Goal: Task Accomplishment & Management: Use online tool/utility

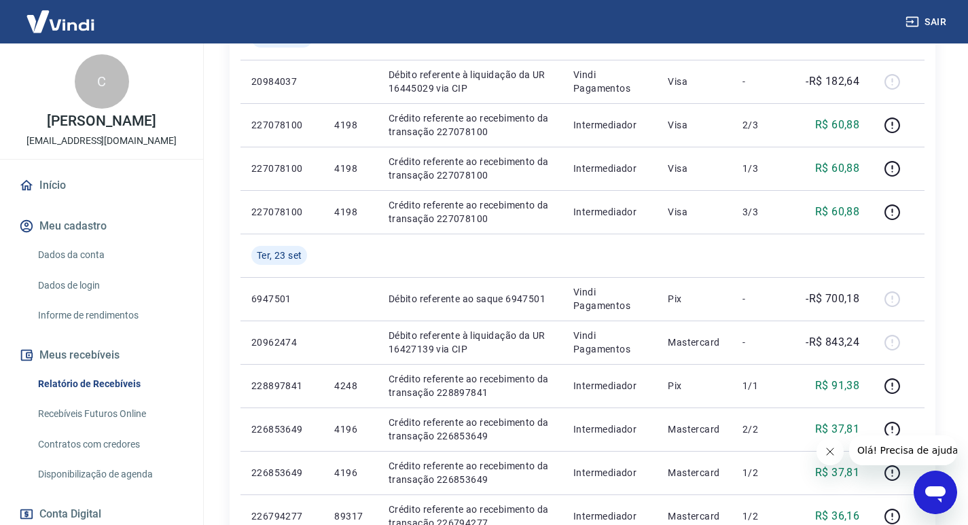
scroll to position [204, 0]
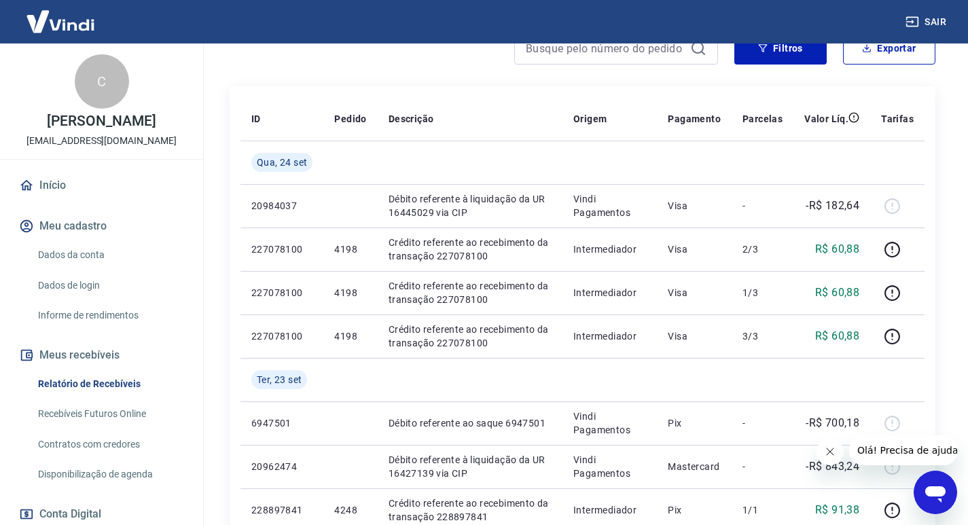
click at [103, 410] on link "Recebíveis Futuros Online" at bounding box center [110, 414] width 154 height 28
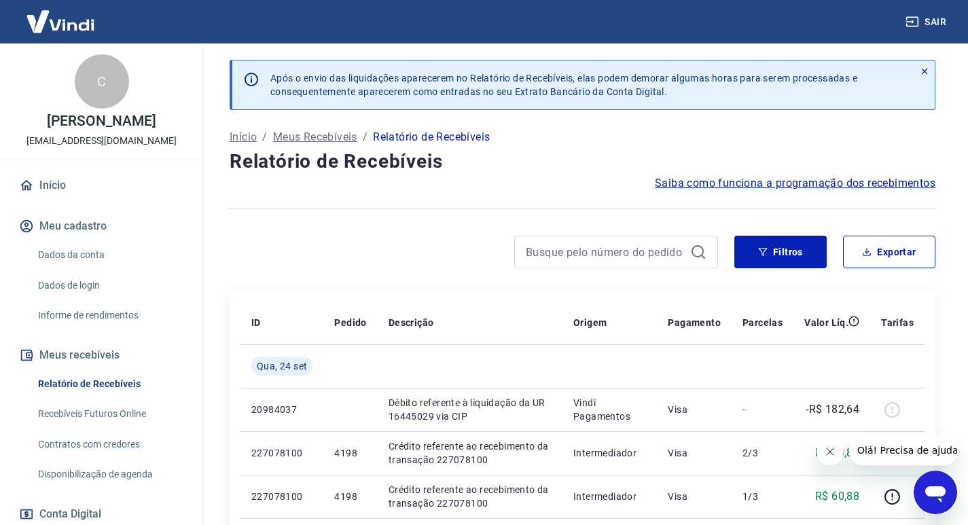
click at [104, 385] on link "Relatório de Recebíveis" at bounding box center [110, 384] width 154 height 28
click at [105, 417] on link "Recebíveis Futuros Online" at bounding box center [110, 414] width 154 height 28
